Goal: Information Seeking & Learning: Learn about a topic

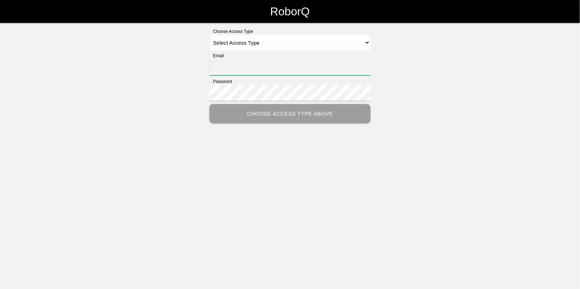
type input "[EMAIL_ADDRESS][DOMAIN_NAME]"
click at [239, 41] on select "Select Access Type Admin Customer Supervisor Worker" at bounding box center [290, 43] width 161 height 16
select select "Admin"
click at [210, 35] on select "Select Access Type Admin Customer Supervisor Worker" at bounding box center [290, 43] width 161 height 16
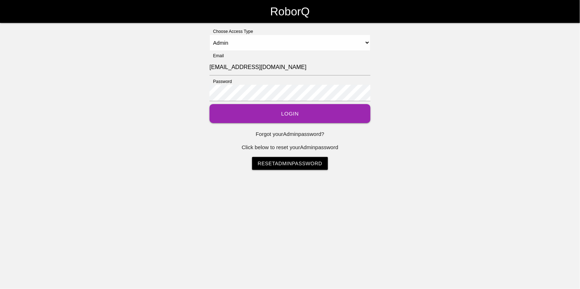
click at [289, 117] on button "Login" at bounding box center [290, 113] width 161 height 19
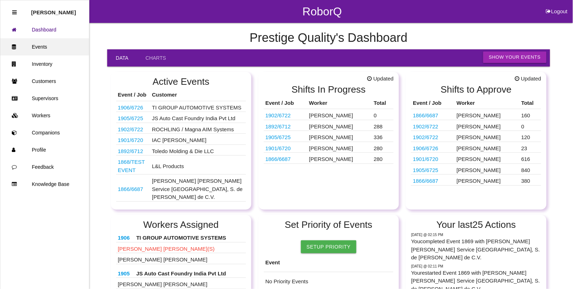
click at [39, 46] on link "Events" at bounding box center [44, 46] width 89 height 17
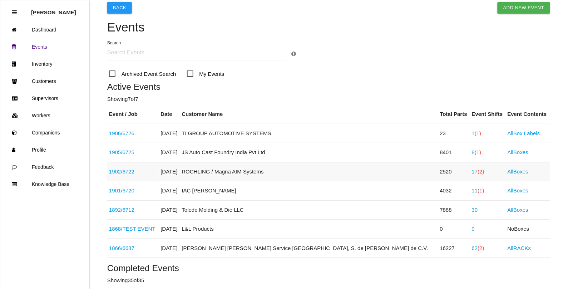
scroll to position [45, 0]
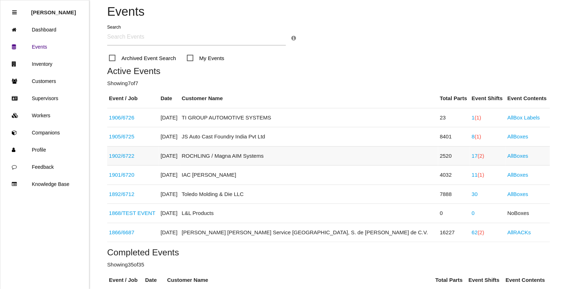
click at [472, 157] on link "17 (2)" at bounding box center [478, 156] width 13 height 6
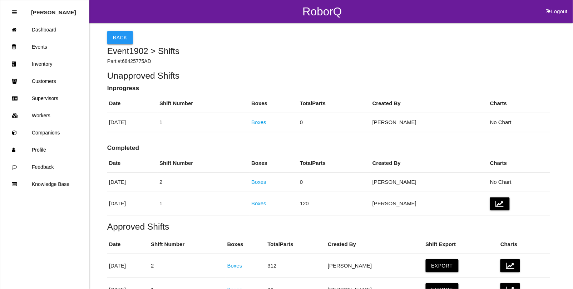
click at [118, 38] on button "Back" at bounding box center [120, 37] width 26 height 13
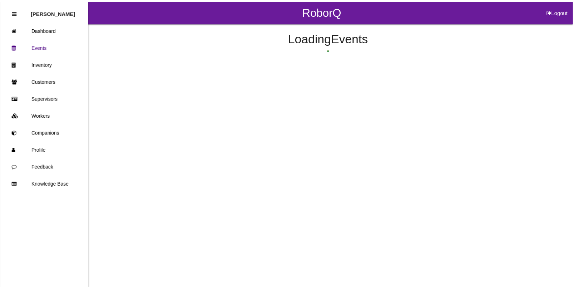
scroll to position [56, 0]
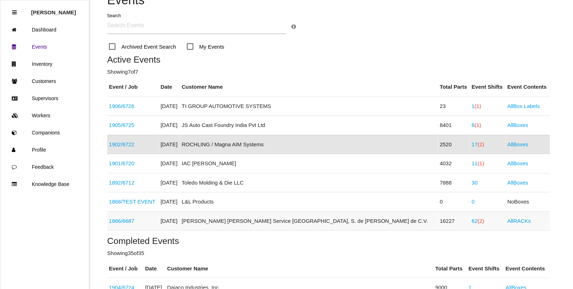
click at [472, 220] on link "62 (2)" at bounding box center [478, 221] width 13 height 6
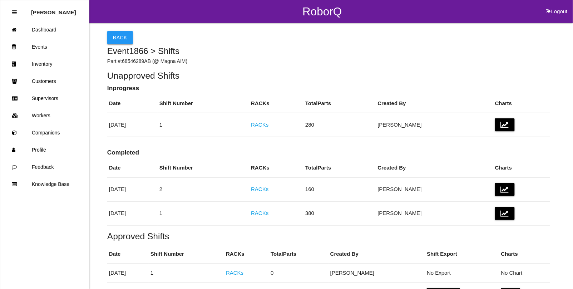
click at [113, 40] on button "Back" at bounding box center [120, 37] width 26 height 13
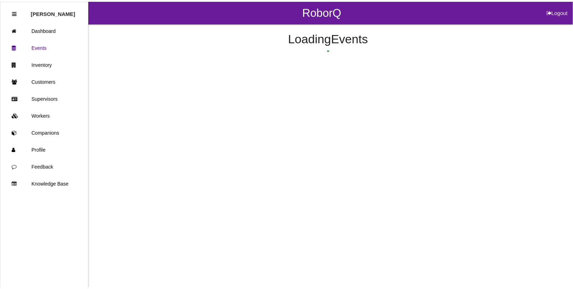
scroll to position [133, 0]
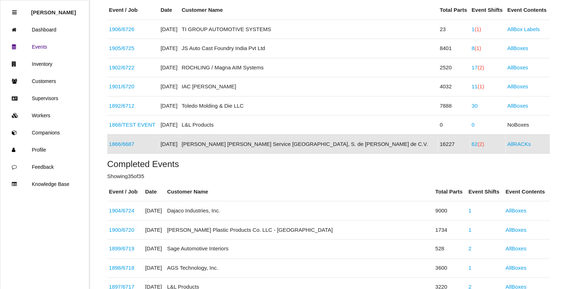
click at [472, 143] on link "62 (2)" at bounding box center [478, 144] width 13 height 6
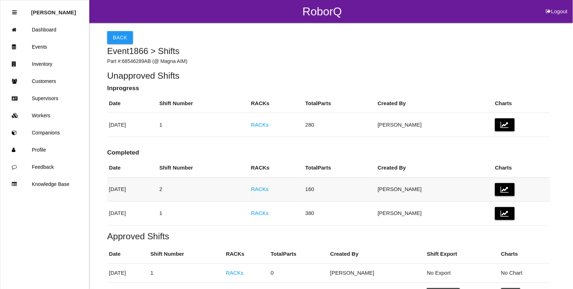
click at [269, 191] on link "RACKs" at bounding box center [260, 189] width 18 height 6
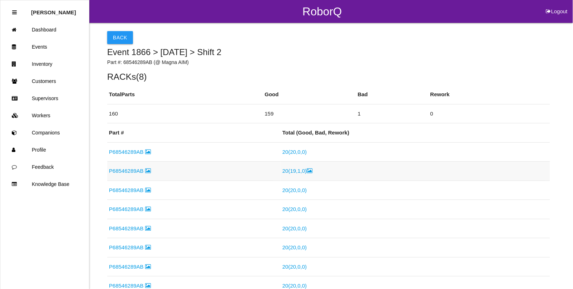
click at [290, 172] on link "20 ( 19 , 1 , 0 )" at bounding box center [297, 171] width 30 height 6
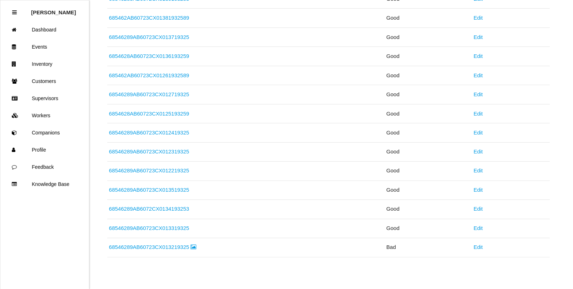
scroll to position [237, 0]
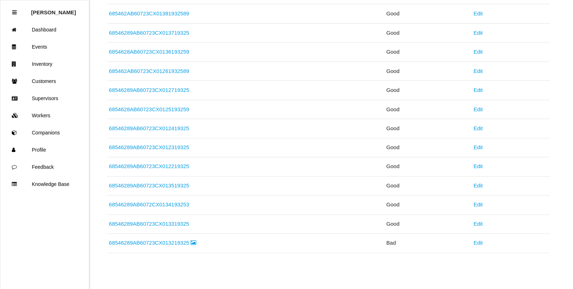
click at [157, 242] on link "68546289AB60723CX013219325" at bounding box center [153, 243] width 88 height 6
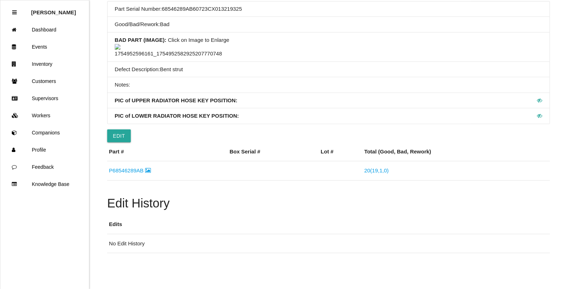
scroll to position [70, 0]
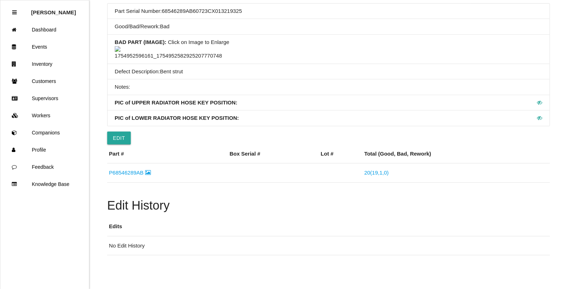
click at [158, 60] on img at bounding box center [168, 53] width 107 height 14
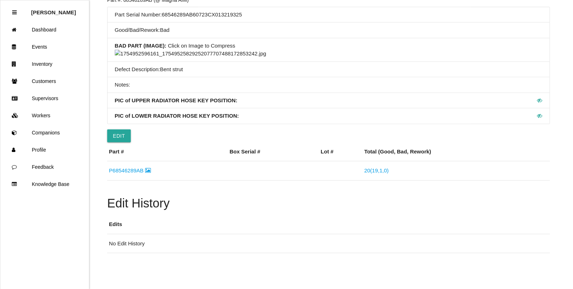
scroll to position [204, 0]
click at [266, 58] on img at bounding box center [191, 54] width 152 height 8
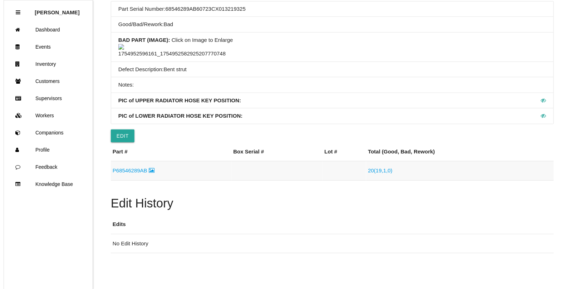
scroll to position [0, 0]
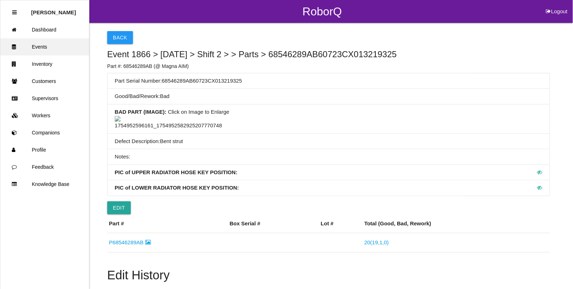
click at [44, 48] on link "Events" at bounding box center [44, 46] width 89 height 17
